Goal: Task Accomplishment & Management: Manage account settings

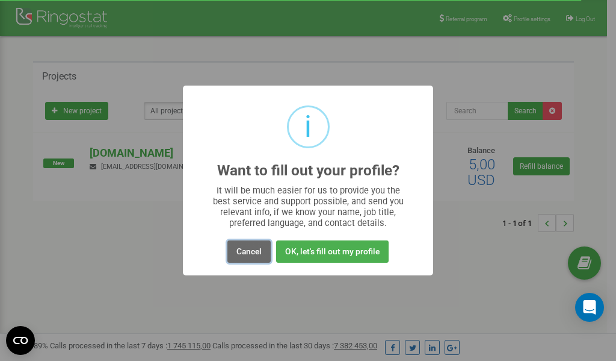
click at [255, 252] on button "Cancel" at bounding box center [249, 251] width 43 height 22
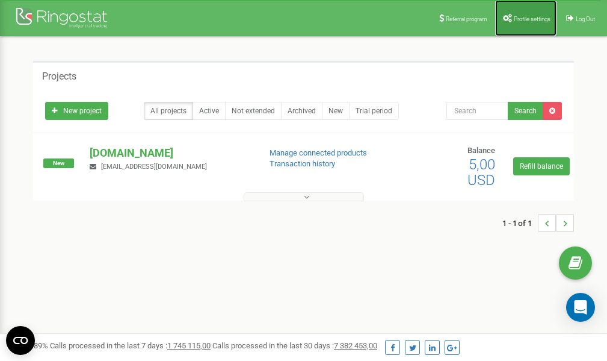
click at [531, 24] on link "Profile settings" at bounding box center [525, 18] width 61 height 36
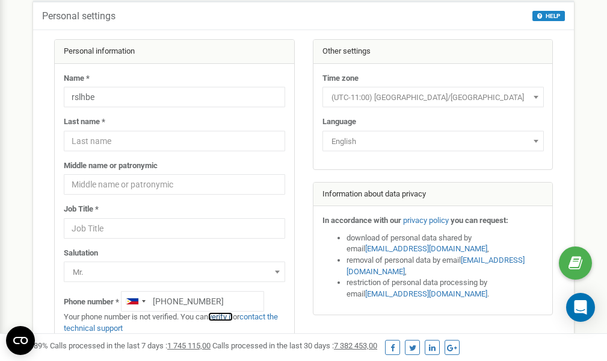
click at [225, 317] on link "verify it" at bounding box center [220, 316] width 25 height 9
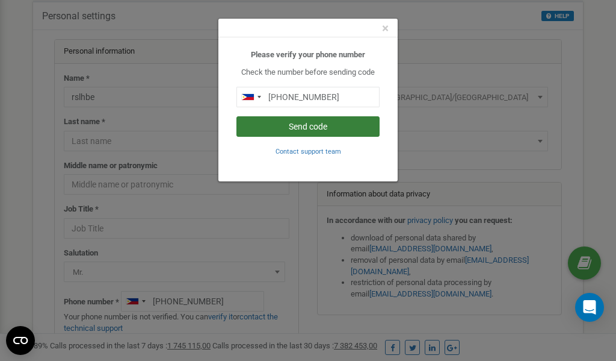
click at [302, 128] on button "Send code" at bounding box center [308, 126] width 143 height 20
